Goal: Task Accomplishment & Management: Manage account settings

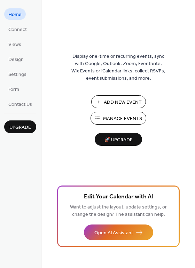
click at [130, 115] on span "Manage Events" at bounding box center [122, 118] width 39 height 7
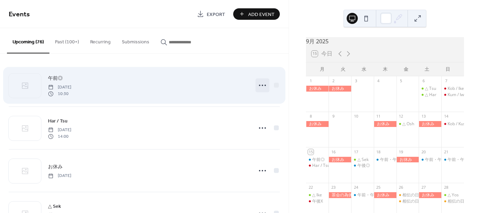
click at [258, 85] on icon at bounding box center [262, 85] width 11 height 11
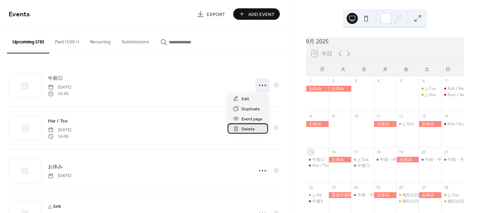
click at [244, 129] on span "Delete" at bounding box center [247, 129] width 13 height 7
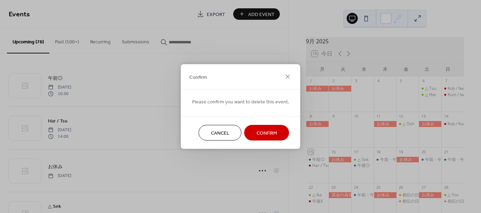
click at [260, 136] on span "Confirm" at bounding box center [266, 133] width 21 height 7
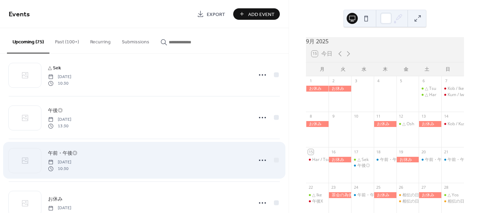
scroll to position [104, 0]
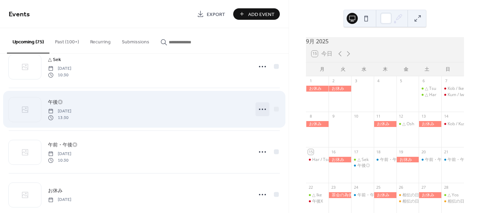
click at [262, 108] on icon at bounding box center [262, 109] width 11 height 11
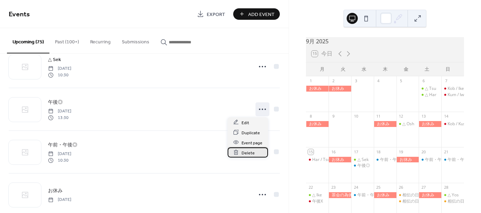
click at [248, 154] on span "Delete" at bounding box center [247, 153] width 13 height 7
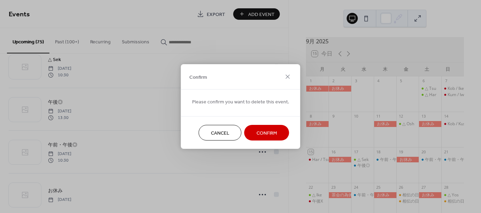
click at [263, 134] on span "Confirm" at bounding box center [266, 133] width 21 height 7
